Goal: Contribute content: Contribute content

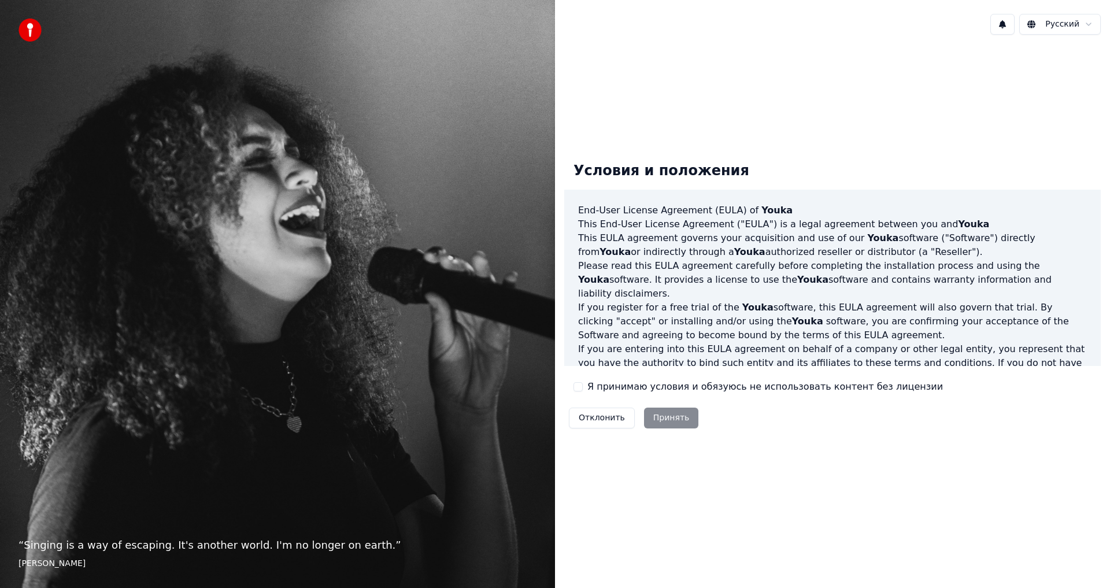
click at [657, 421] on div "Отклонить Принять" at bounding box center [633, 418] width 139 height 30
click at [579, 386] on button "Я принимаю условия и обязуюсь не использовать контент без лицензии" at bounding box center [577, 386] width 9 height 9
click at [671, 416] on button "Принять" at bounding box center [671, 418] width 55 height 21
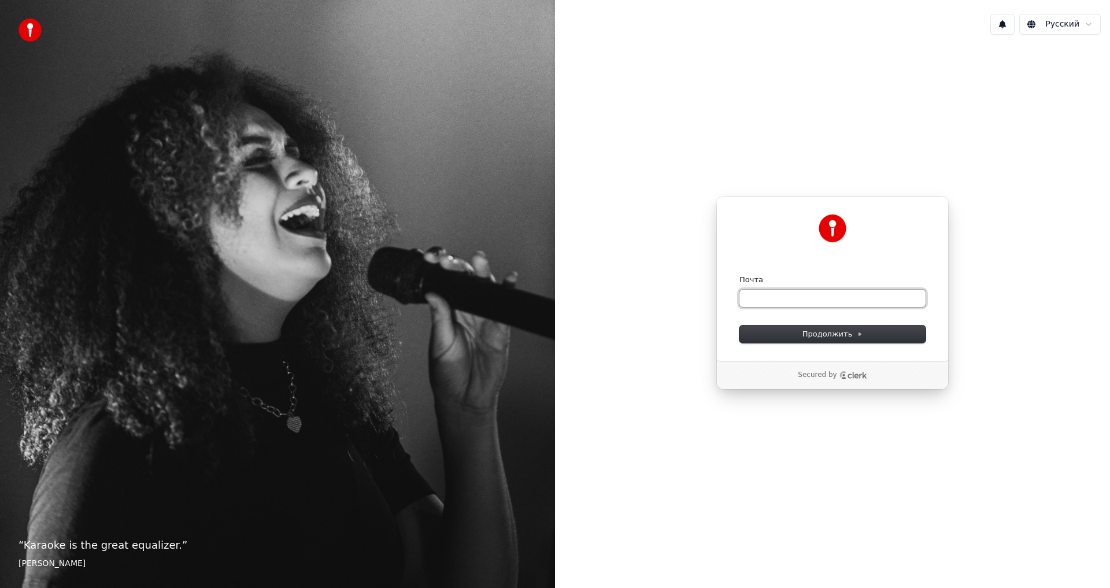
click at [764, 293] on input "Почта" at bounding box center [832, 298] width 186 height 17
click at [831, 329] on span "Продолжить" at bounding box center [832, 334] width 61 height 10
type input "**********"
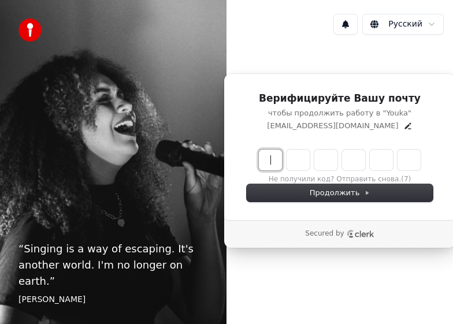
click at [273, 162] on input "Enter verification code" at bounding box center [351, 160] width 185 height 21
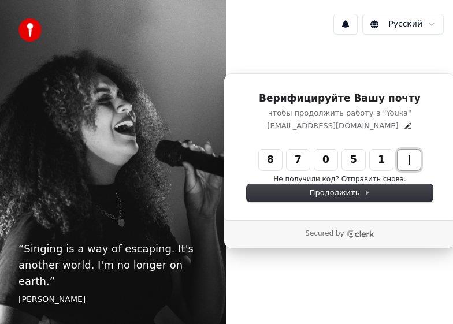
type input "******"
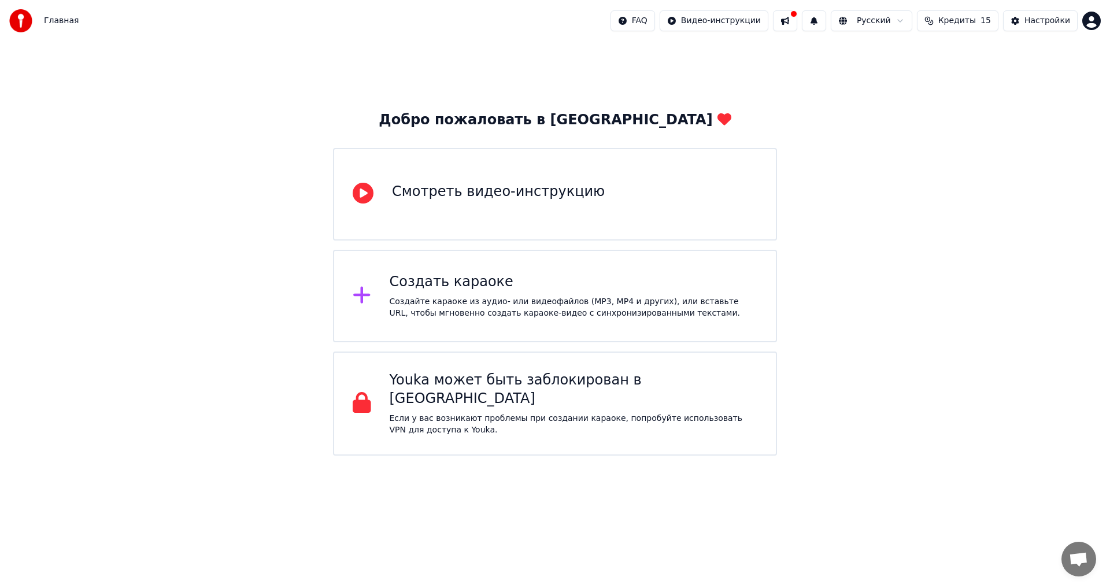
click at [453, 201] on div "Смотреть видео-инструкцию" at bounding box center [498, 192] width 213 height 18
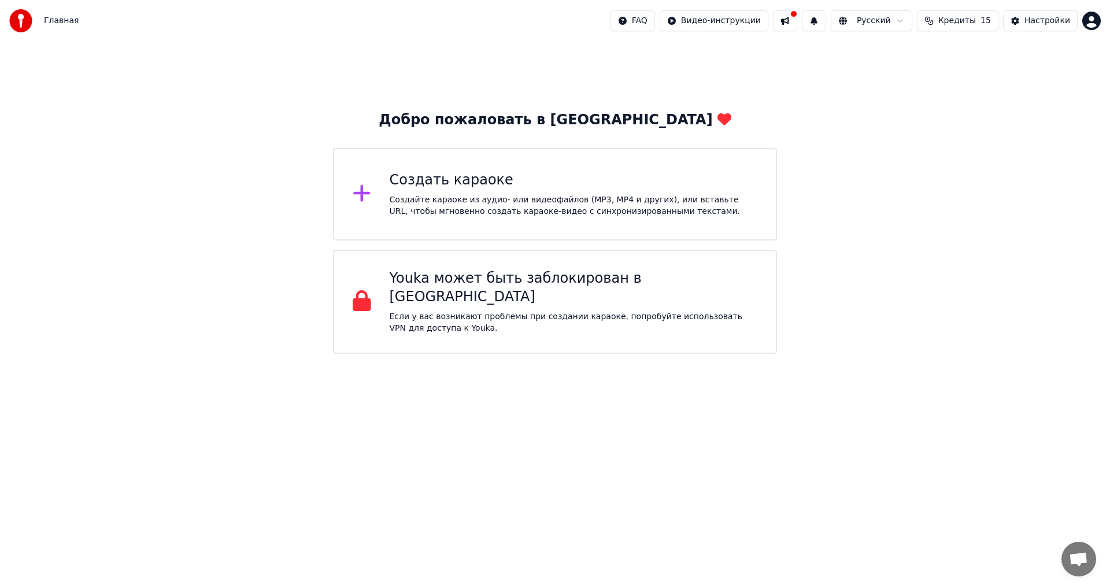
click at [453, 23] on html "Главная FAQ Видео-инструкции Русский Кредиты 15 Настройки Добро пожаловать в Yo…" at bounding box center [555, 177] width 1110 height 354
click at [453, 27] on html "Главная FAQ Видео-инструкции Русский Кредиты 15 Настройки Добро пожаловать в Yo…" at bounding box center [555, 177] width 1110 height 354
click at [453, 22] on div "Настройки" at bounding box center [1047, 21] width 46 height 12
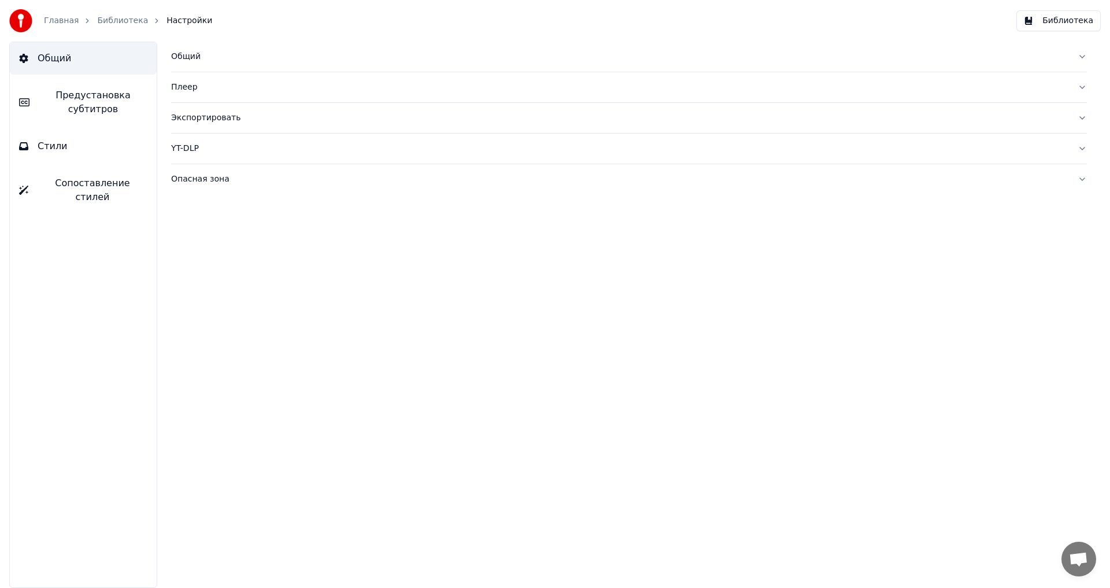
click at [188, 89] on div "Плеер" at bounding box center [619, 88] width 897 height 12
click at [453, 16] on button "Библиотека" at bounding box center [1058, 20] width 84 height 21
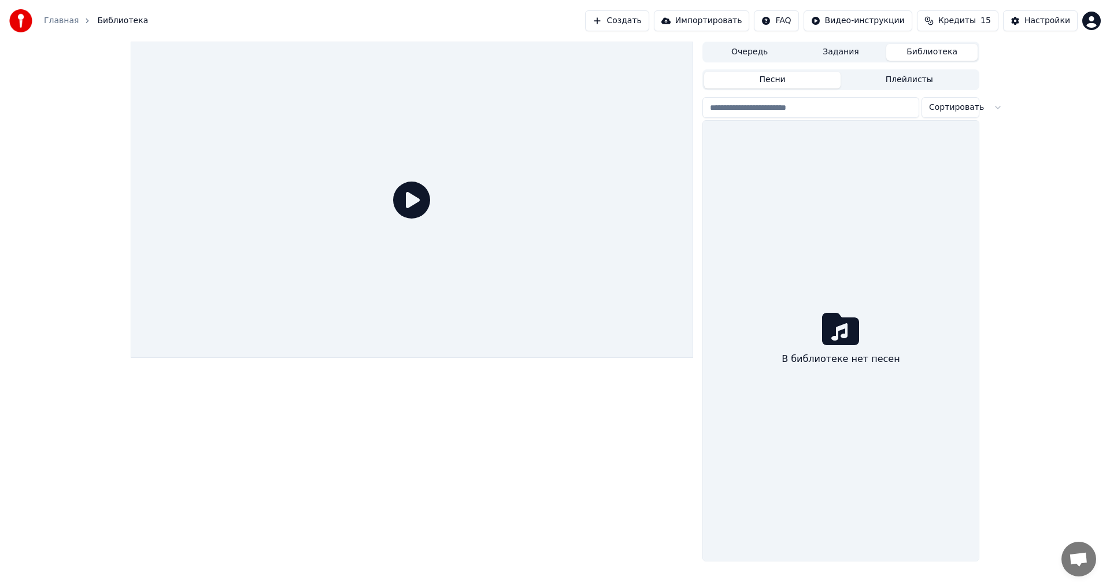
click at [453, 57] on button "Библиотека" at bounding box center [931, 52] width 91 height 17
click at [453, 53] on button "Библиотека" at bounding box center [931, 52] width 91 height 17
click at [453, 55] on button "Задания" at bounding box center [840, 52] width 91 height 17
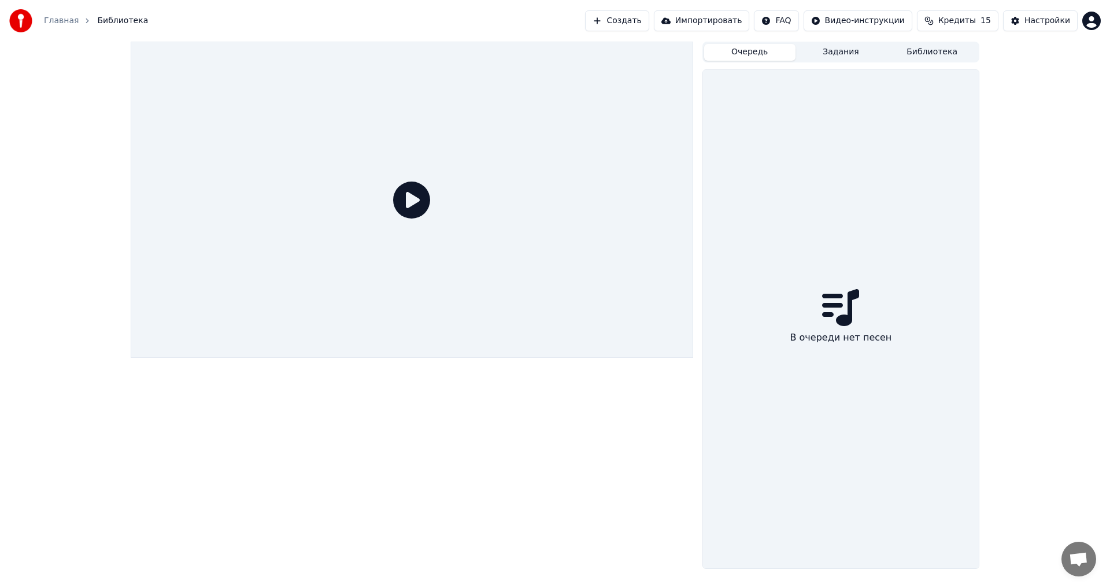
click at [453, 53] on button "Очередь" at bounding box center [749, 52] width 91 height 17
click at [453, 54] on button "Очередь" at bounding box center [749, 52] width 91 height 17
drag, startPoint x: 957, startPoint y: 43, endPoint x: 955, endPoint y: 49, distance: 5.9
click at [453, 45] on button "Библиотека" at bounding box center [931, 52] width 91 height 17
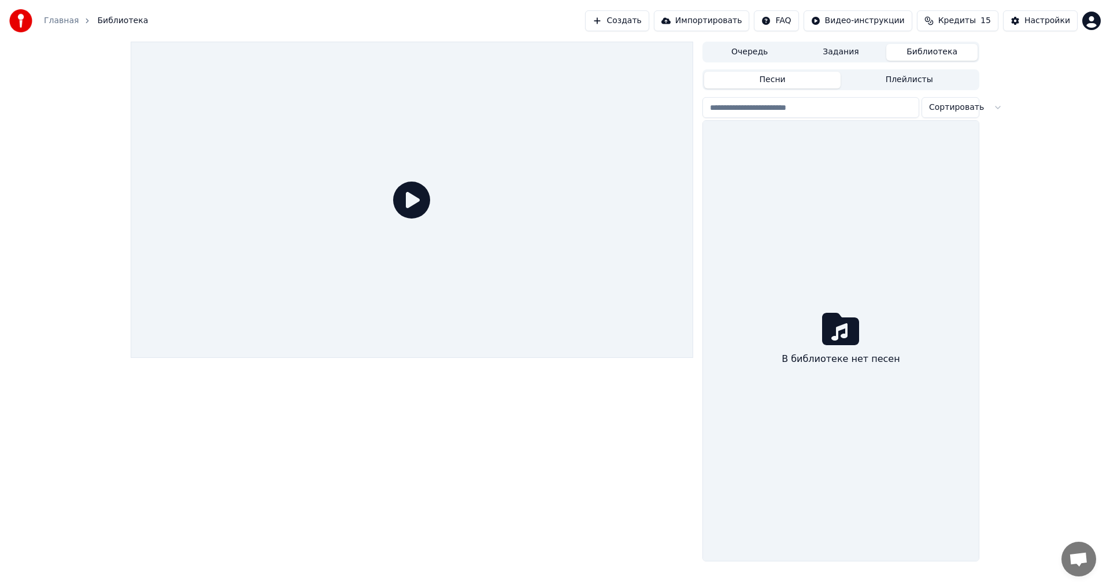
click at [453, 112] on input "search" at bounding box center [810, 107] width 217 height 21
type input "*"
click at [453, 20] on button "Импортировать" at bounding box center [702, 20] width 96 height 21
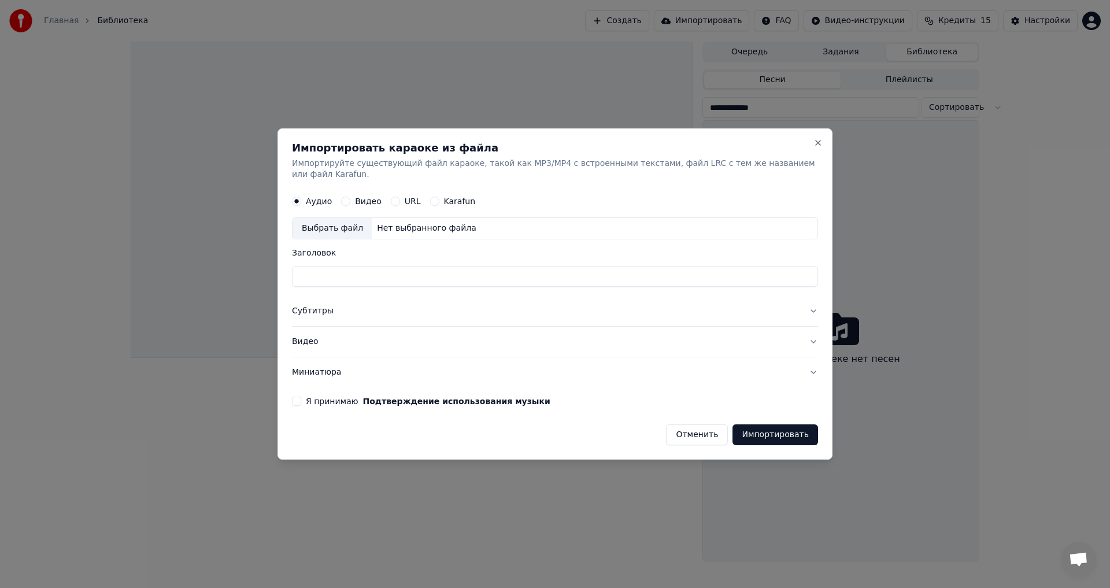
click at [301, 324] on button "Я принимаю Подтверждение использования музыки" at bounding box center [296, 401] width 9 height 9
click at [340, 225] on div "Выбрать файл" at bounding box center [332, 228] width 80 height 21
click at [453, 324] on button "Импортировать" at bounding box center [775, 434] width 86 height 21
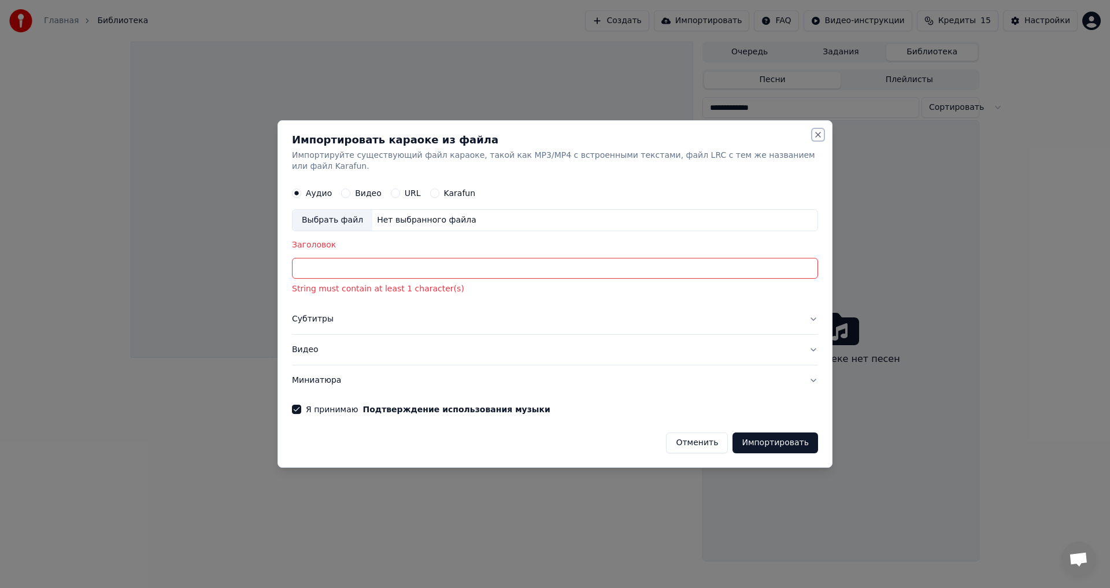
click at [453, 139] on button "Close" at bounding box center [817, 134] width 9 height 9
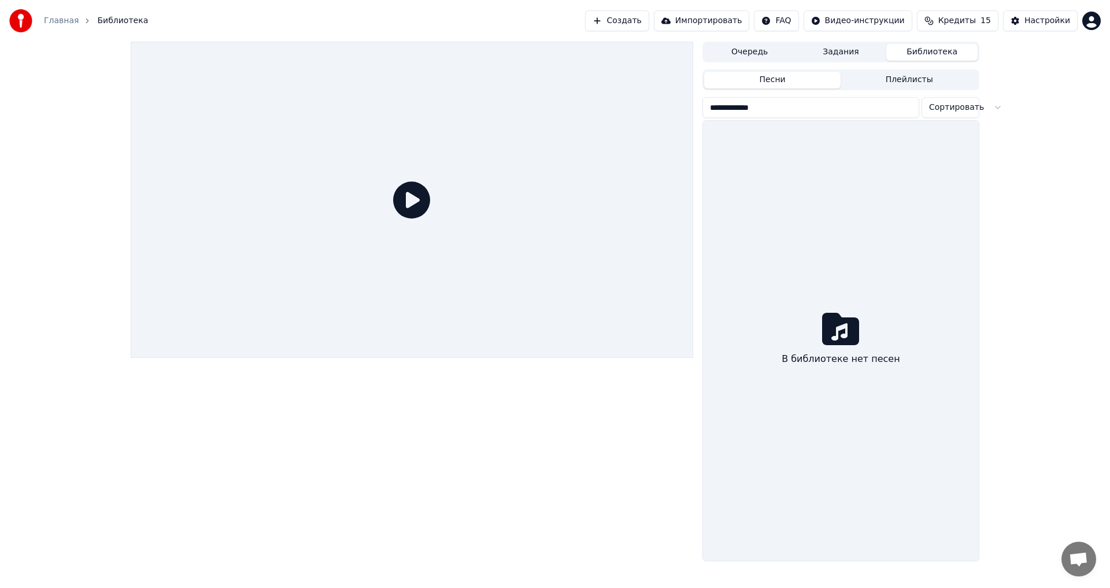
click at [407, 196] on icon at bounding box center [411, 200] width 37 height 37
click at [412, 199] on icon at bounding box center [411, 200] width 37 height 37
click at [453, 108] on input "**********" at bounding box center [810, 107] width 217 height 21
type input "*"
type input "***"
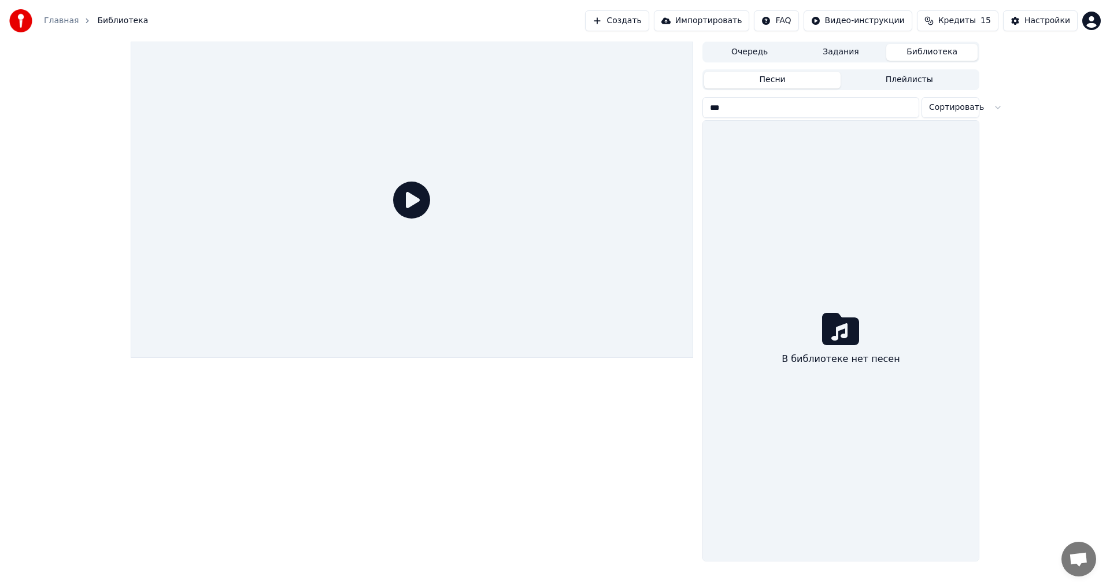
click at [453, 78] on button "Плейлисты" at bounding box center [908, 80] width 137 height 17
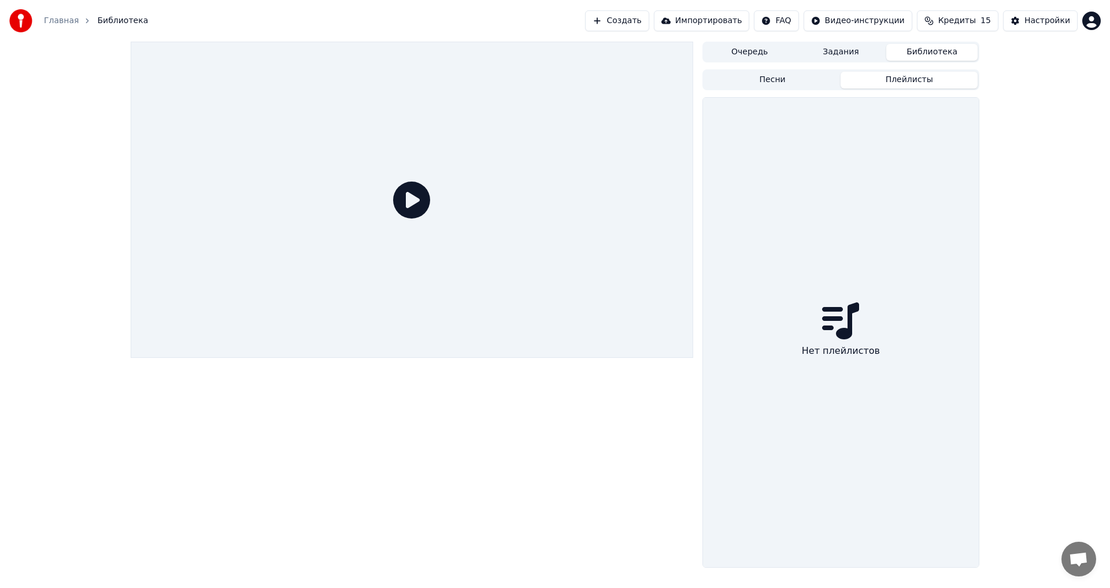
click at [453, 77] on button "Песни" at bounding box center [772, 80] width 137 height 17
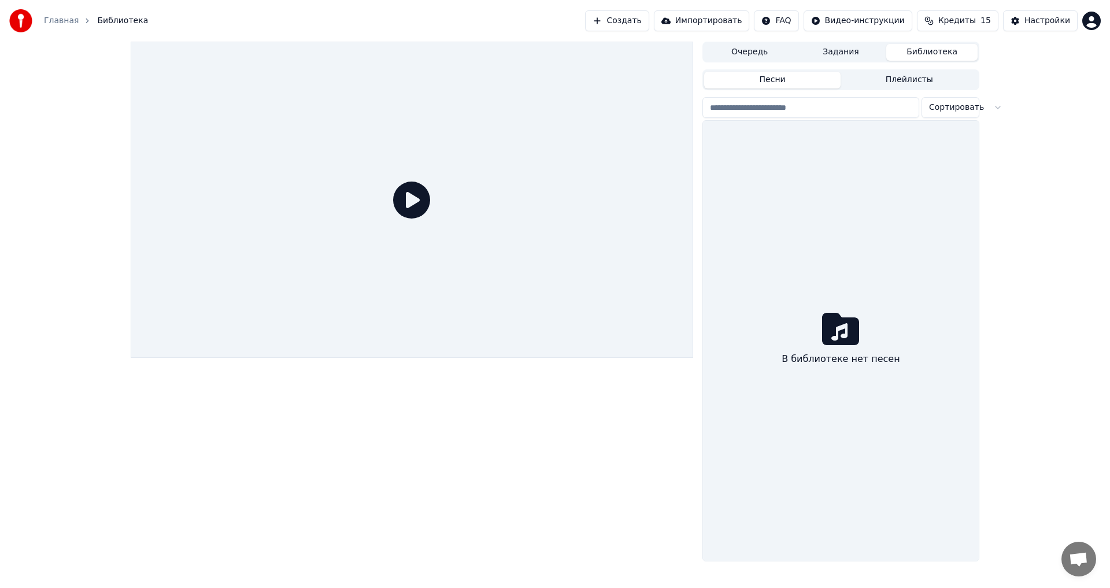
click at [453, 81] on button "Песни" at bounding box center [772, 80] width 137 height 17
click at [453, 50] on button "Очередь" at bounding box center [749, 52] width 91 height 17
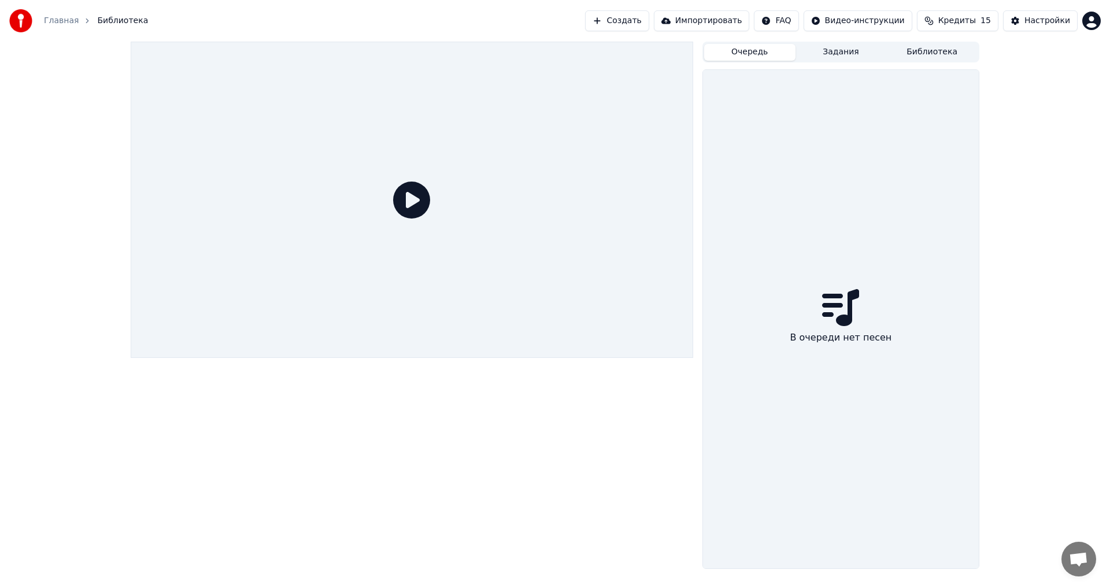
click at [453, 51] on button "Задания" at bounding box center [840, 52] width 91 height 17
click at [453, 53] on button "Библиотека" at bounding box center [931, 52] width 91 height 17
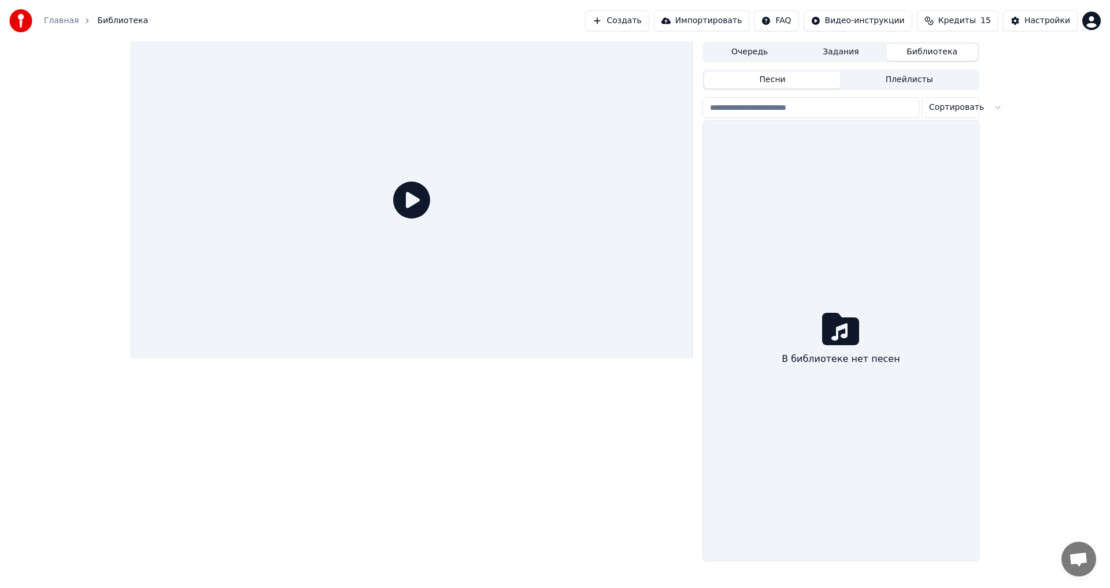
click at [453, 109] on input "search" at bounding box center [810, 107] width 217 height 21
click at [453, 20] on button "Импортировать" at bounding box center [702, 20] width 96 height 21
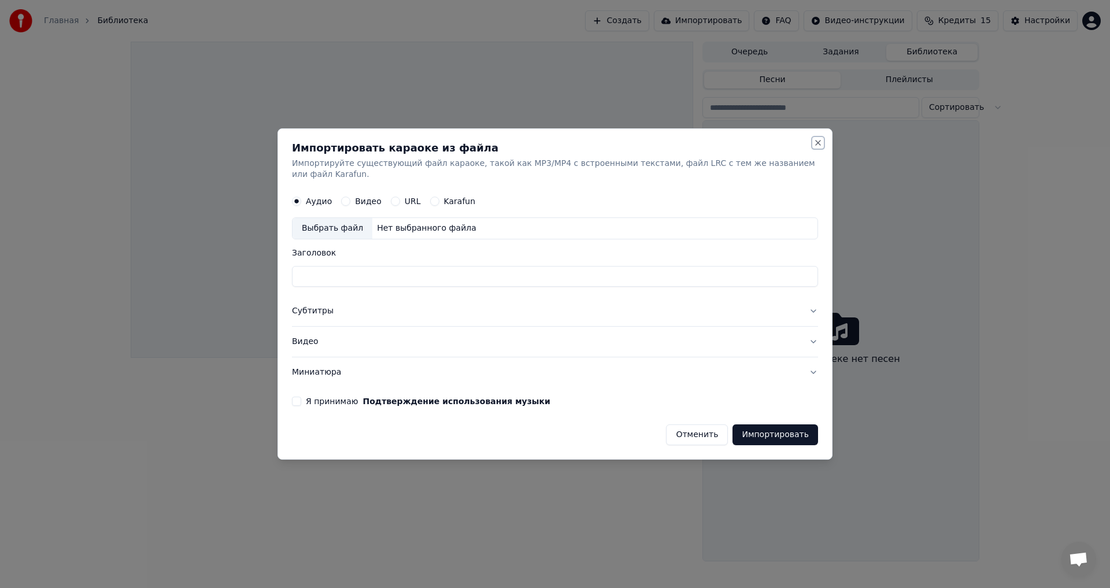
click at [453, 147] on button "Close" at bounding box center [817, 142] width 9 height 9
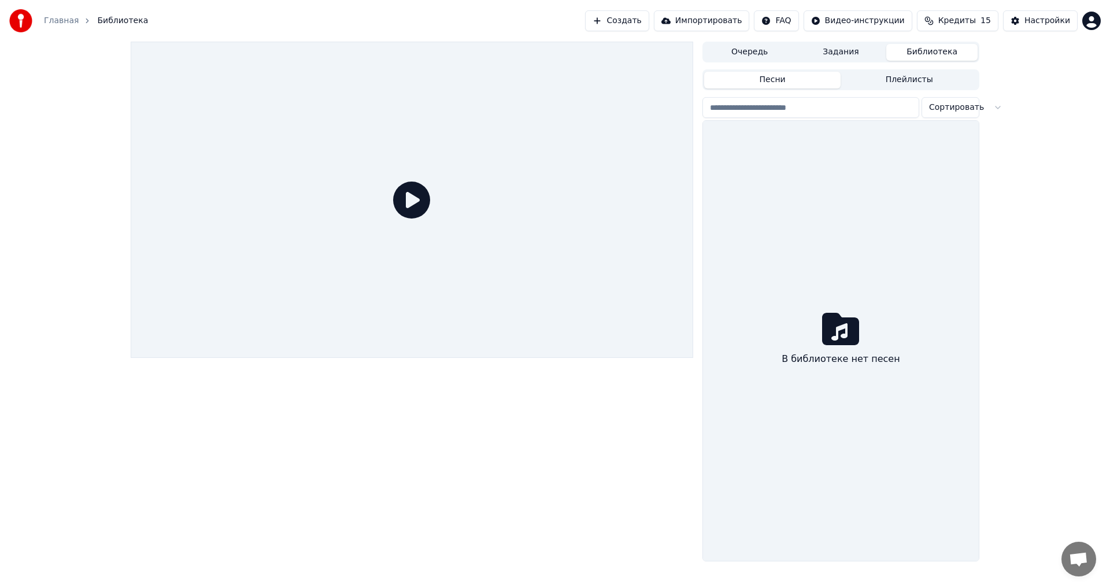
click at [453, 20] on button "Создать" at bounding box center [617, 20] width 64 height 21
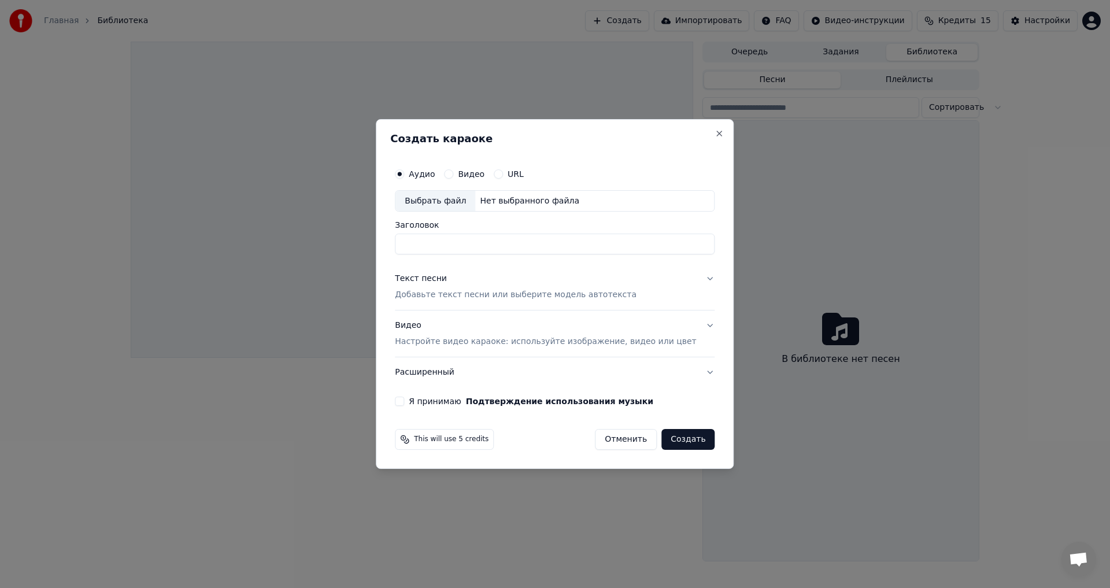
click at [453, 296] on p "Добавьте текст песни или выберите модель автотекста" at bounding box center [516, 296] width 242 height 12
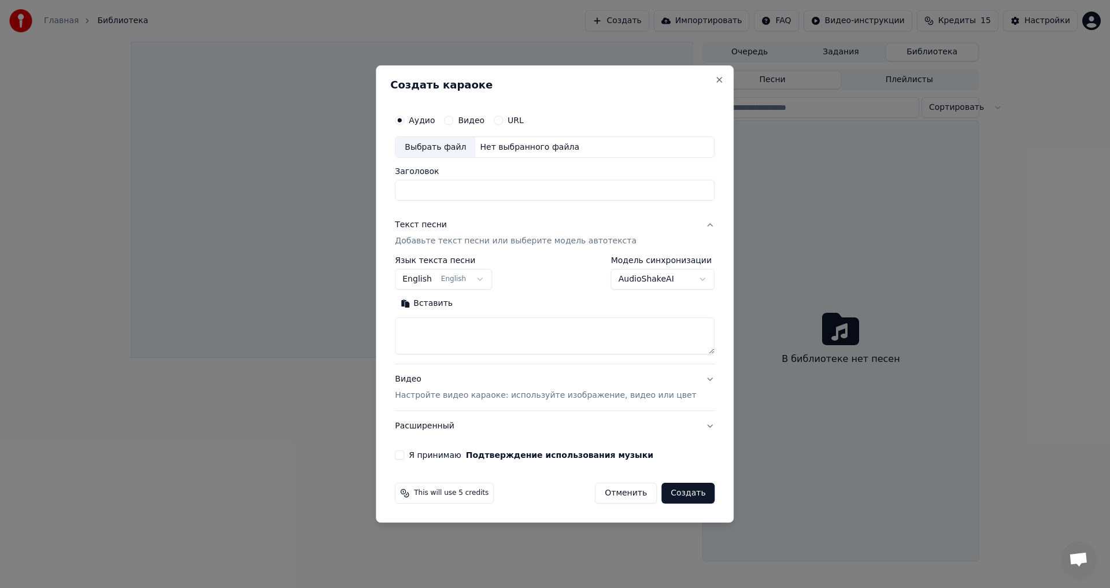
click at [453, 279] on body "**********" at bounding box center [555, 294] width 1110 height 588
click at [453, 81] on body "**********" at bounding box center [555, 294] width 1110 height 588
click at [453, 77] on button "Close" at bounding box center [719, 79] width 9 height 9
select select
